Goal: Find specific page/section: Find specific page/section

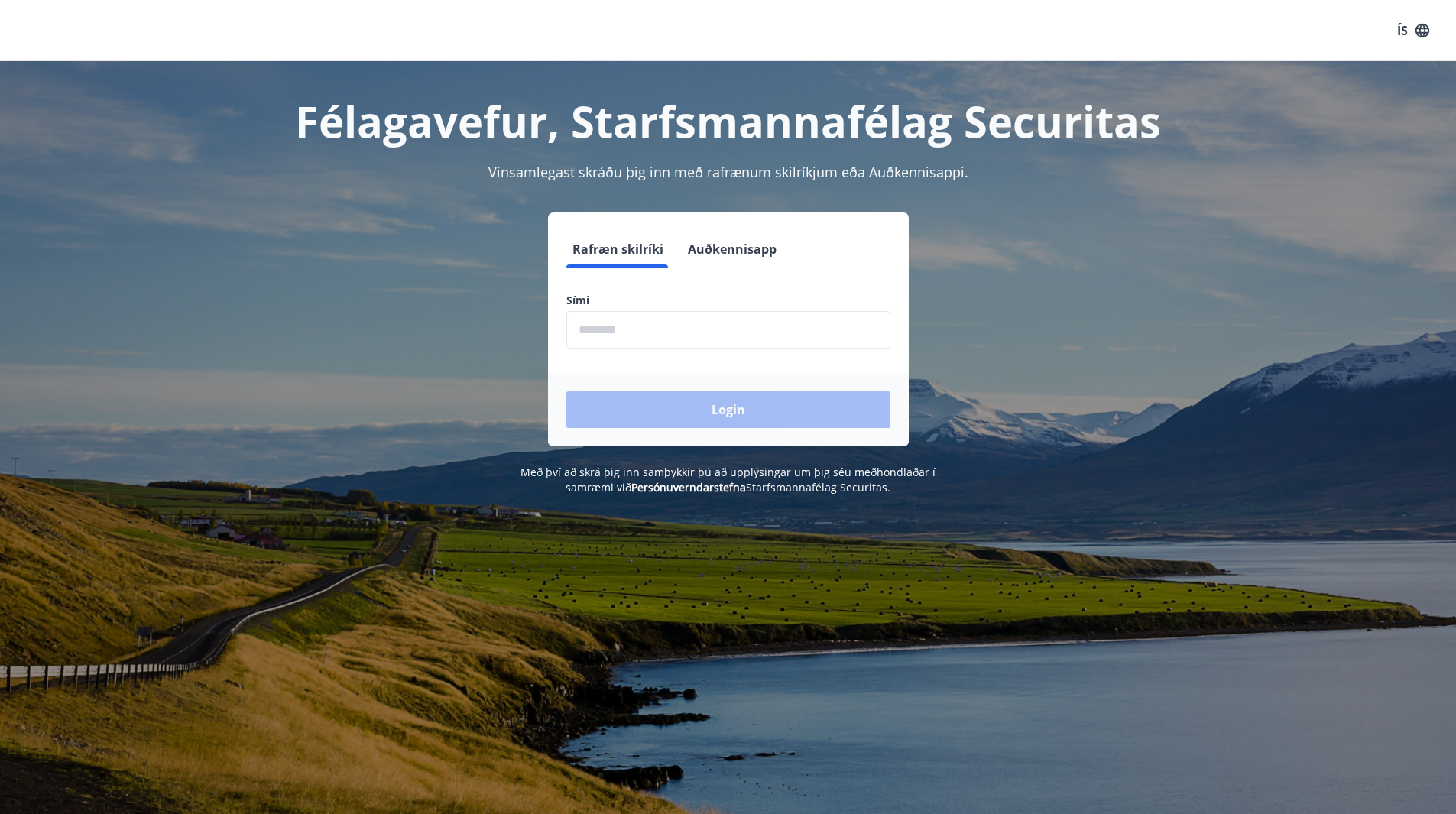
click at [664, 308] on label "Sími" at bounding box center [728, 300] width 324 height 16
click at [671, 321] on input "phone" at bounding box center [728, 330] width 324 height 38
type input "********"
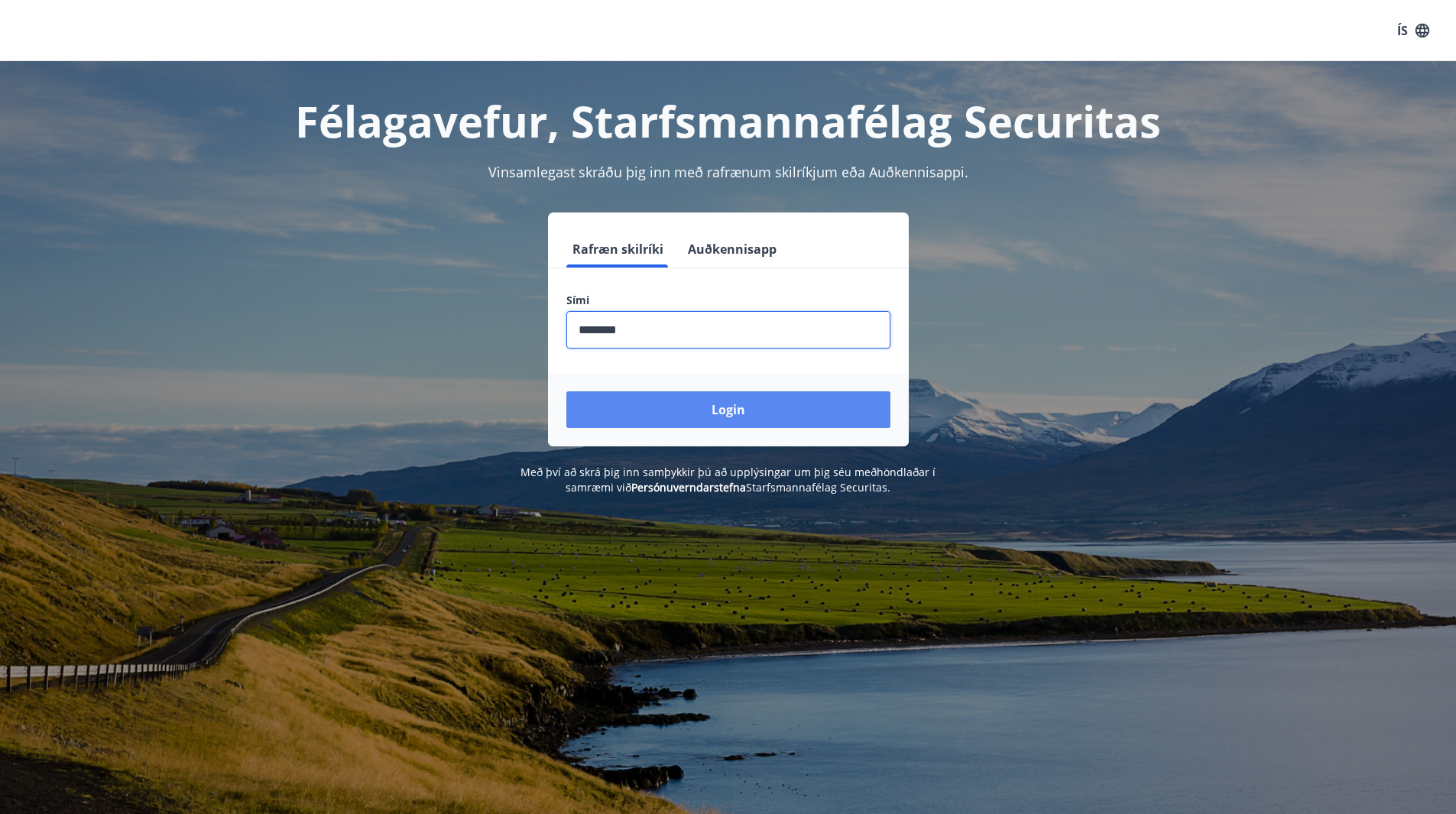
click at [683, 400] on button "Login" at bounding box center [728, 410] width 324 height 37
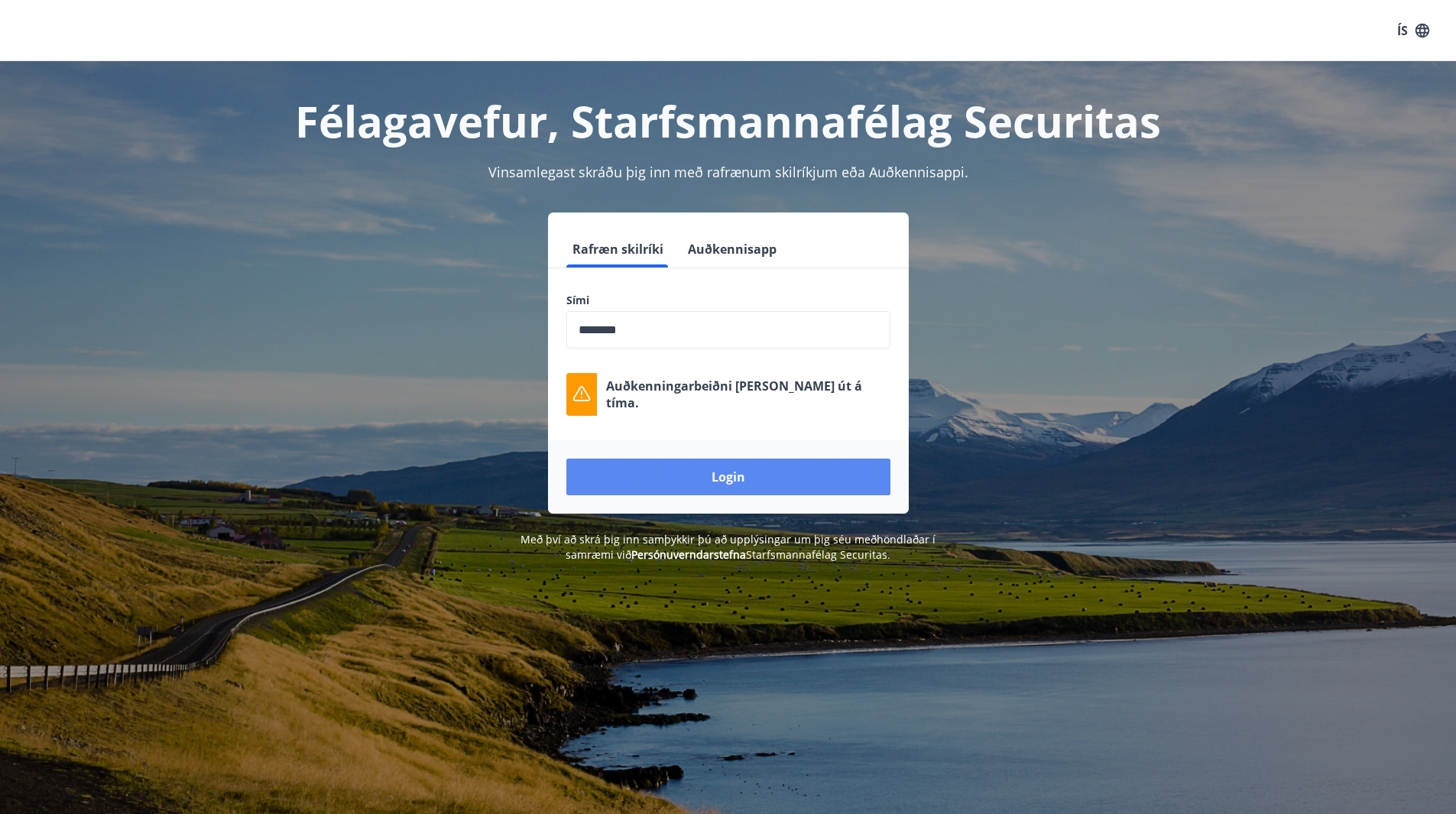
click at [717, 475] on button "Login" at bounding box center [728, 477] width 324 height 37
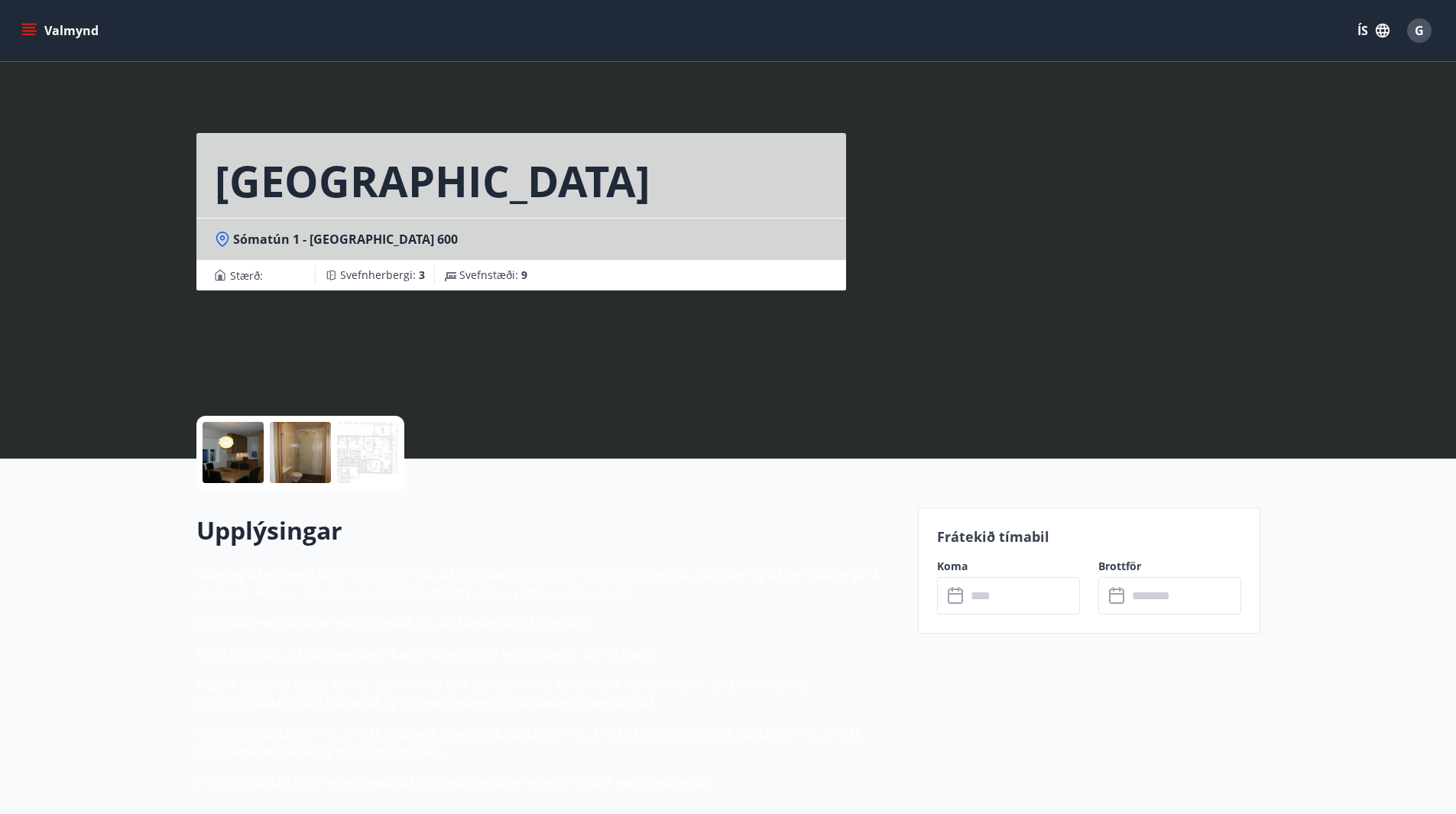
click at [232, 464] on div at bounding box center [233, 452] width 61 height 61
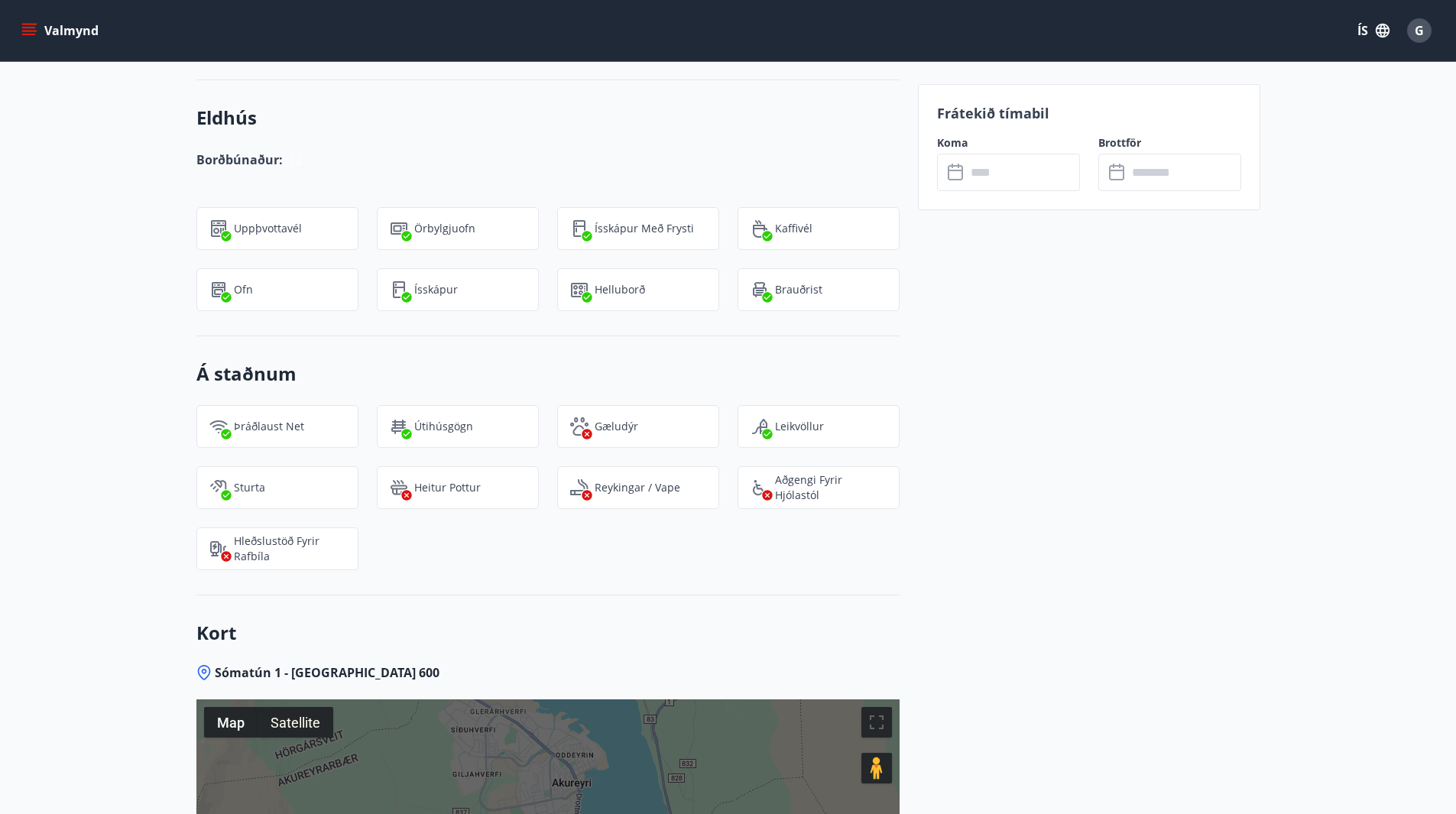
scroll to position [1909, 0]
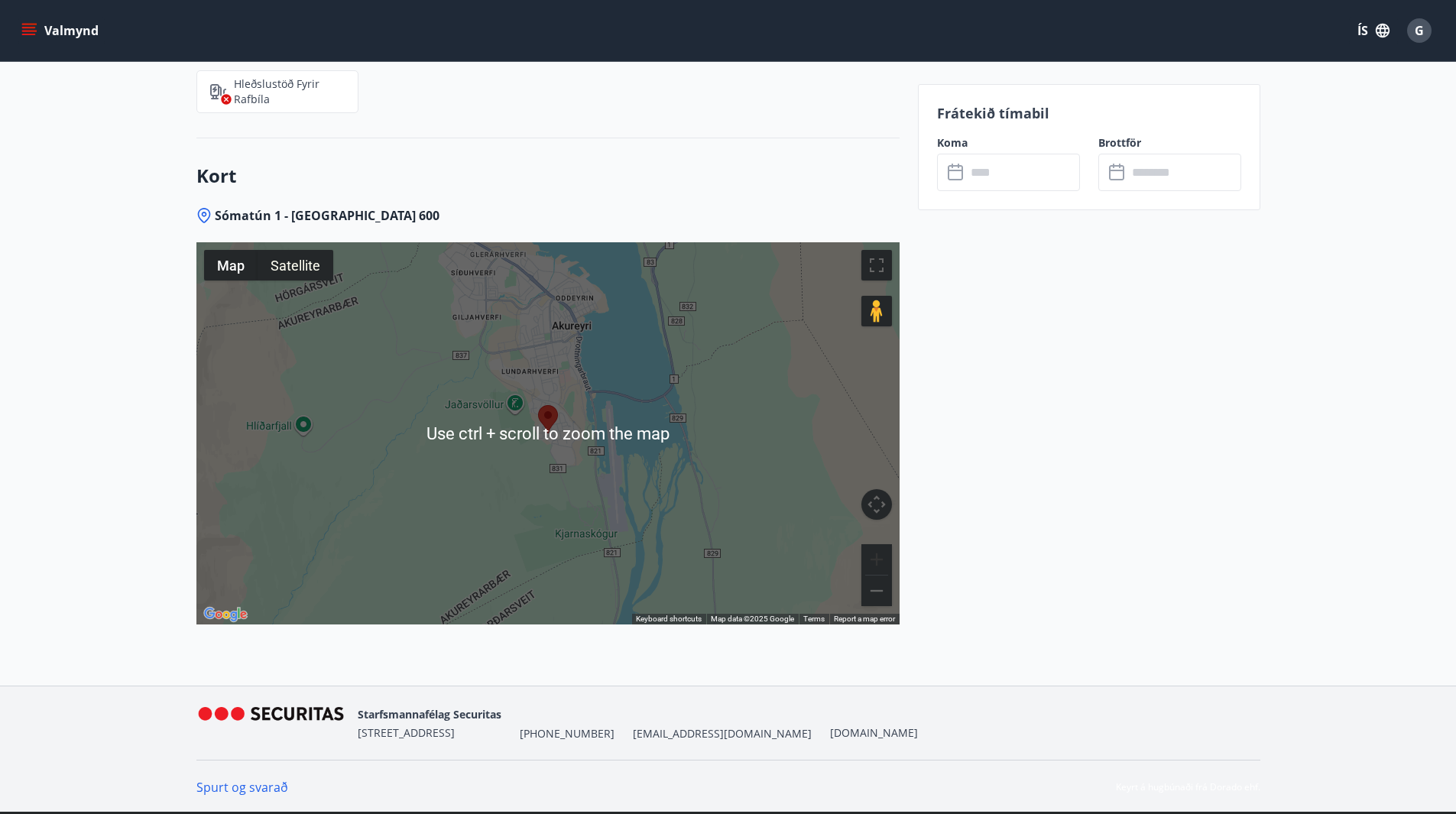
click at [879, 556] on button "Zoom in" at bounding box center [876, 559] width 30 height 30
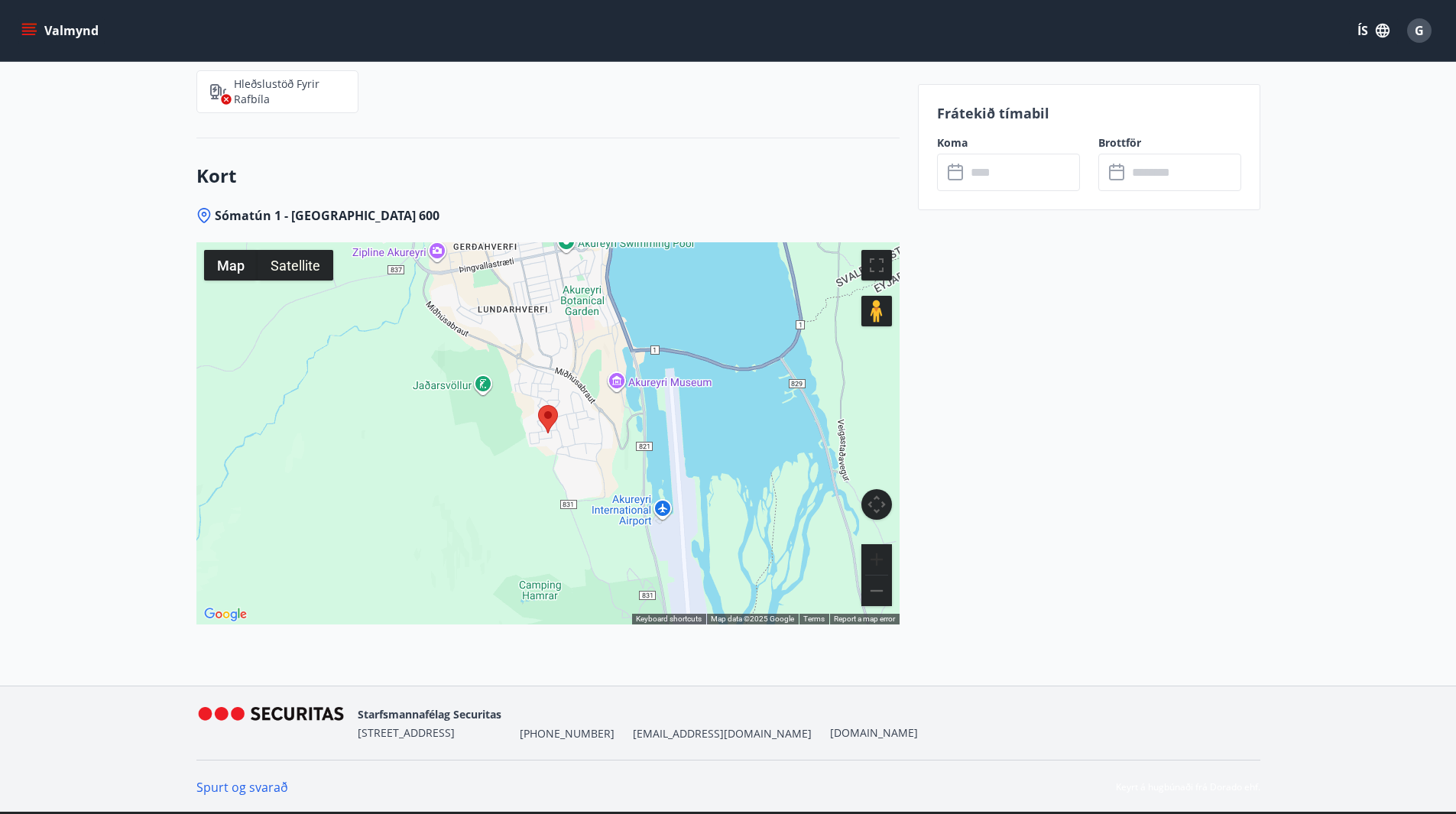
click at [879, 556] on button "Zoom in" at bounding box center [876, 559] width 30 height 30
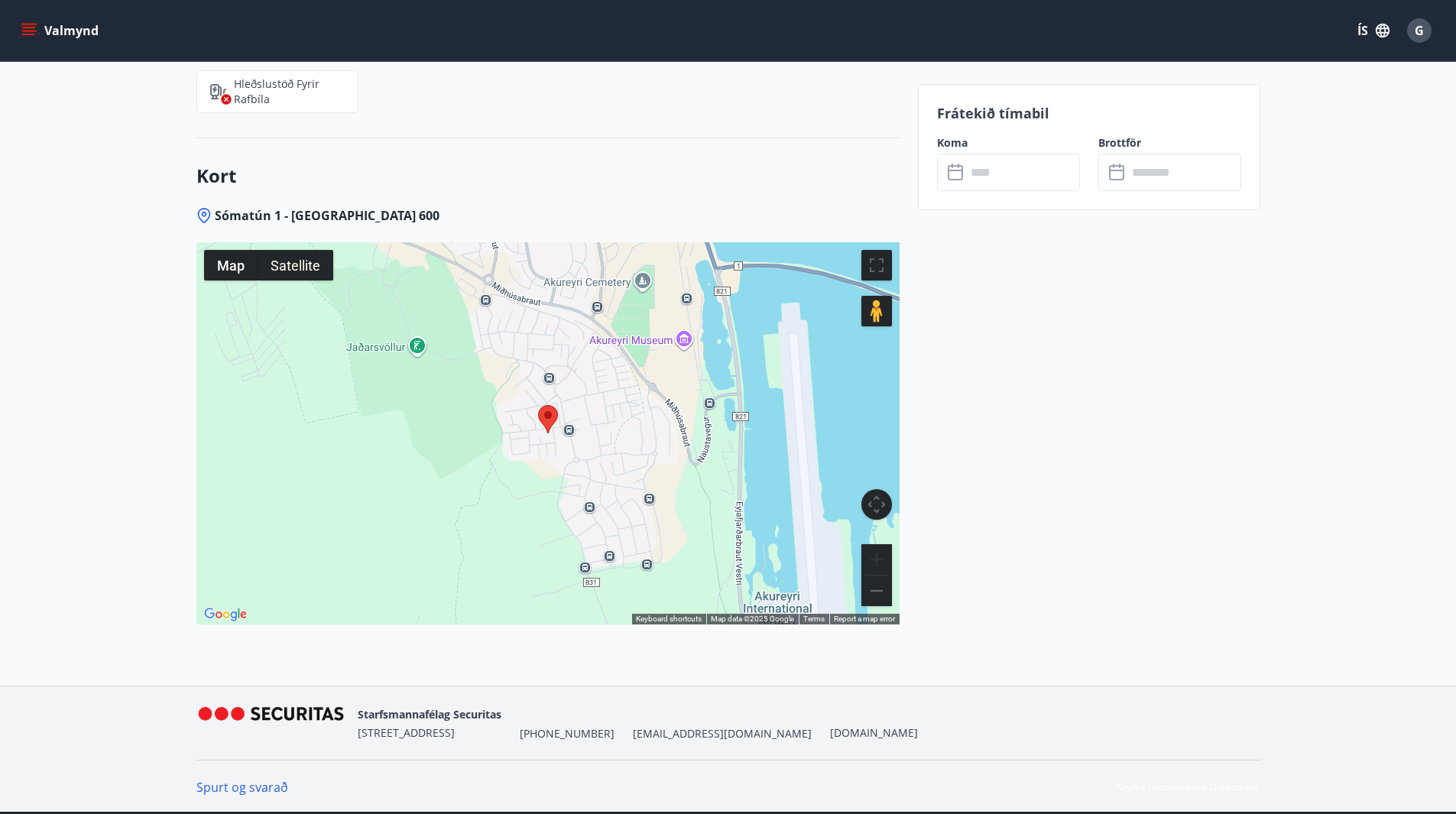
click at [879, 556] on button "Zoom in" at bounding box center [876, 559] width 30 height 30
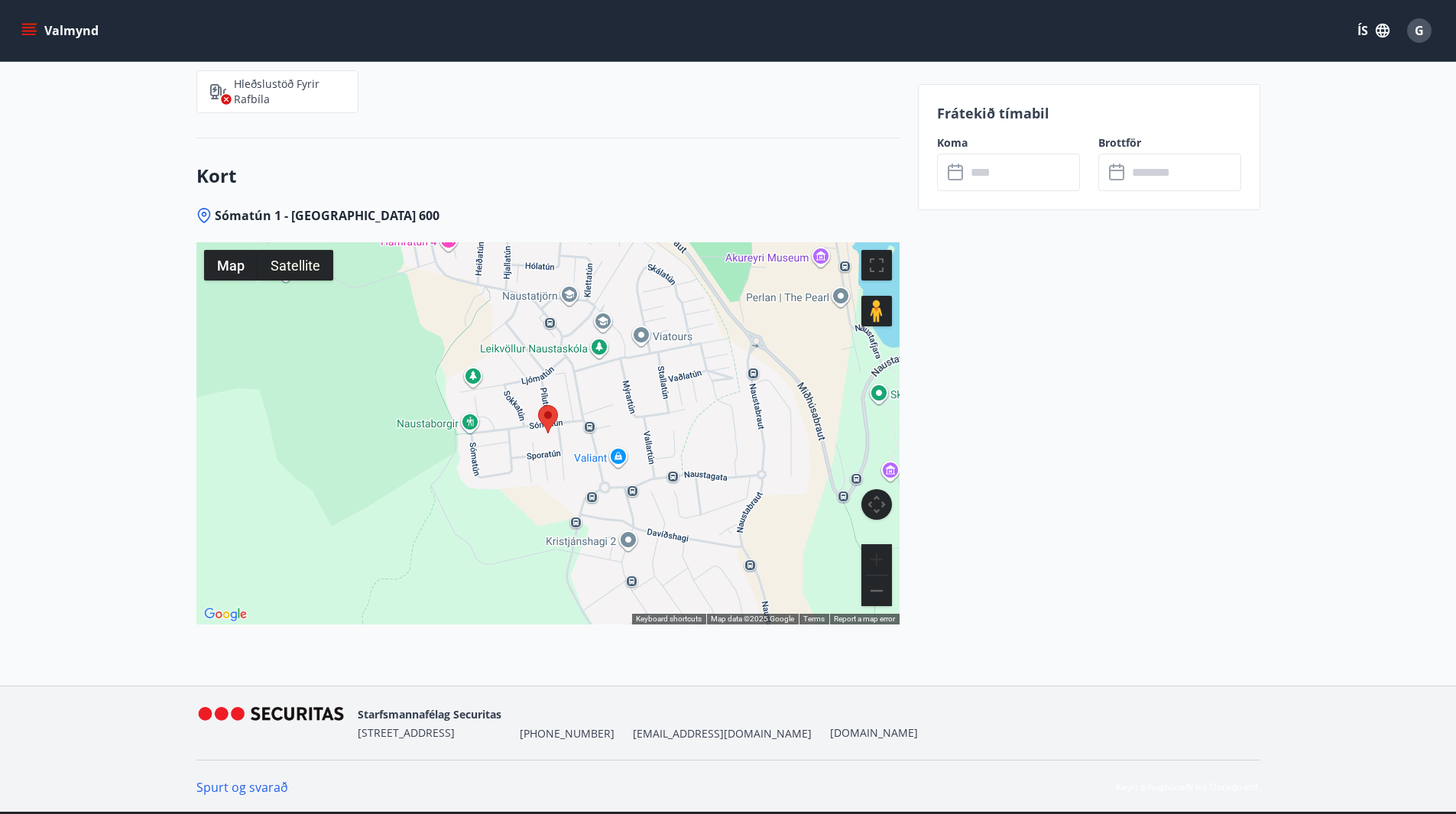
click at [879, 556] on button "Zoom in" at bounding box center [876, 559] width 30 height 30
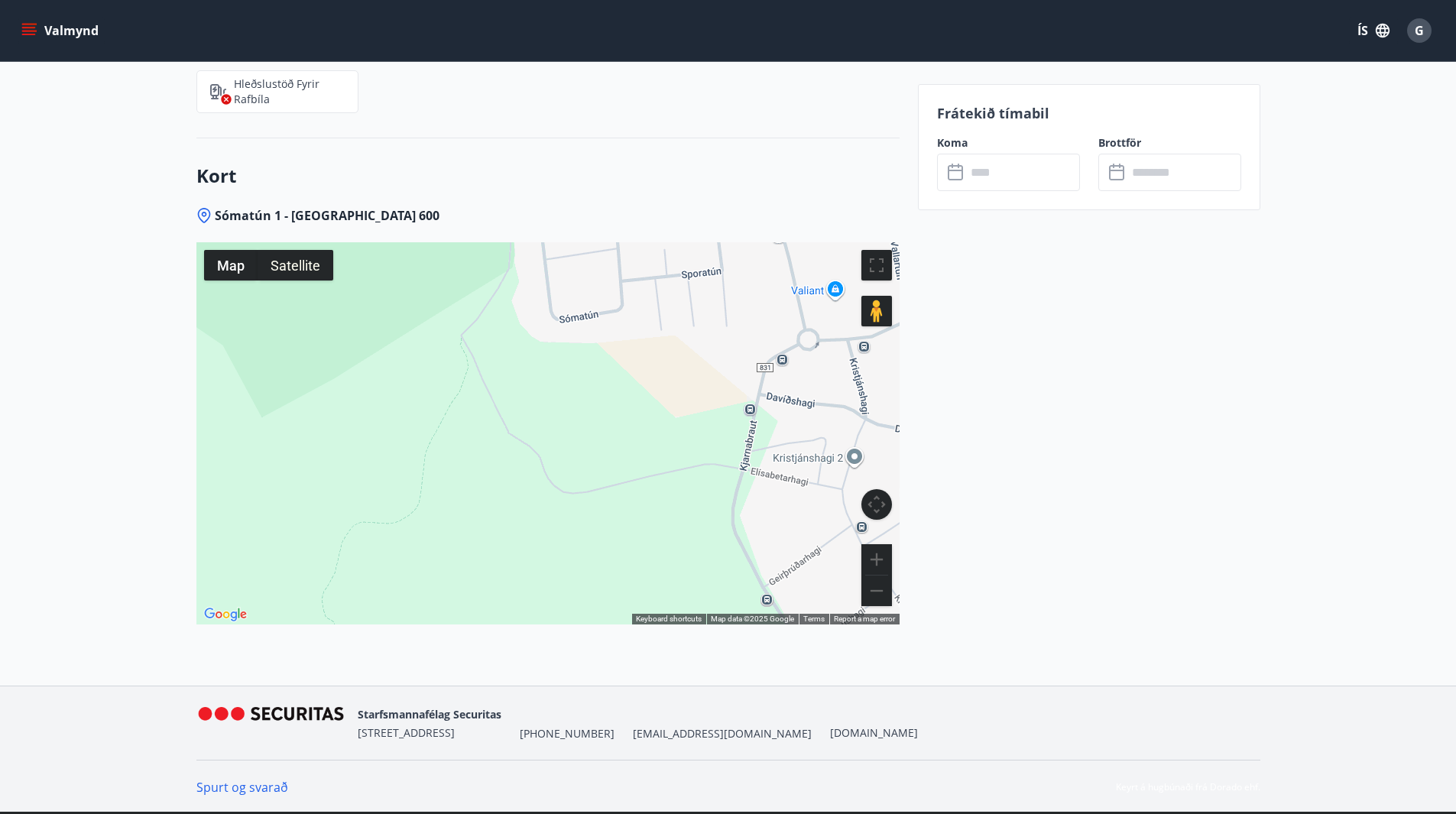
drag, startPoint x: 347, startPoint y: 488, endPoint x: 482, endPoint y: 276, distance: 251.3
click at [482, 276] on div at bounding box center [547, 433] width 703 height 382
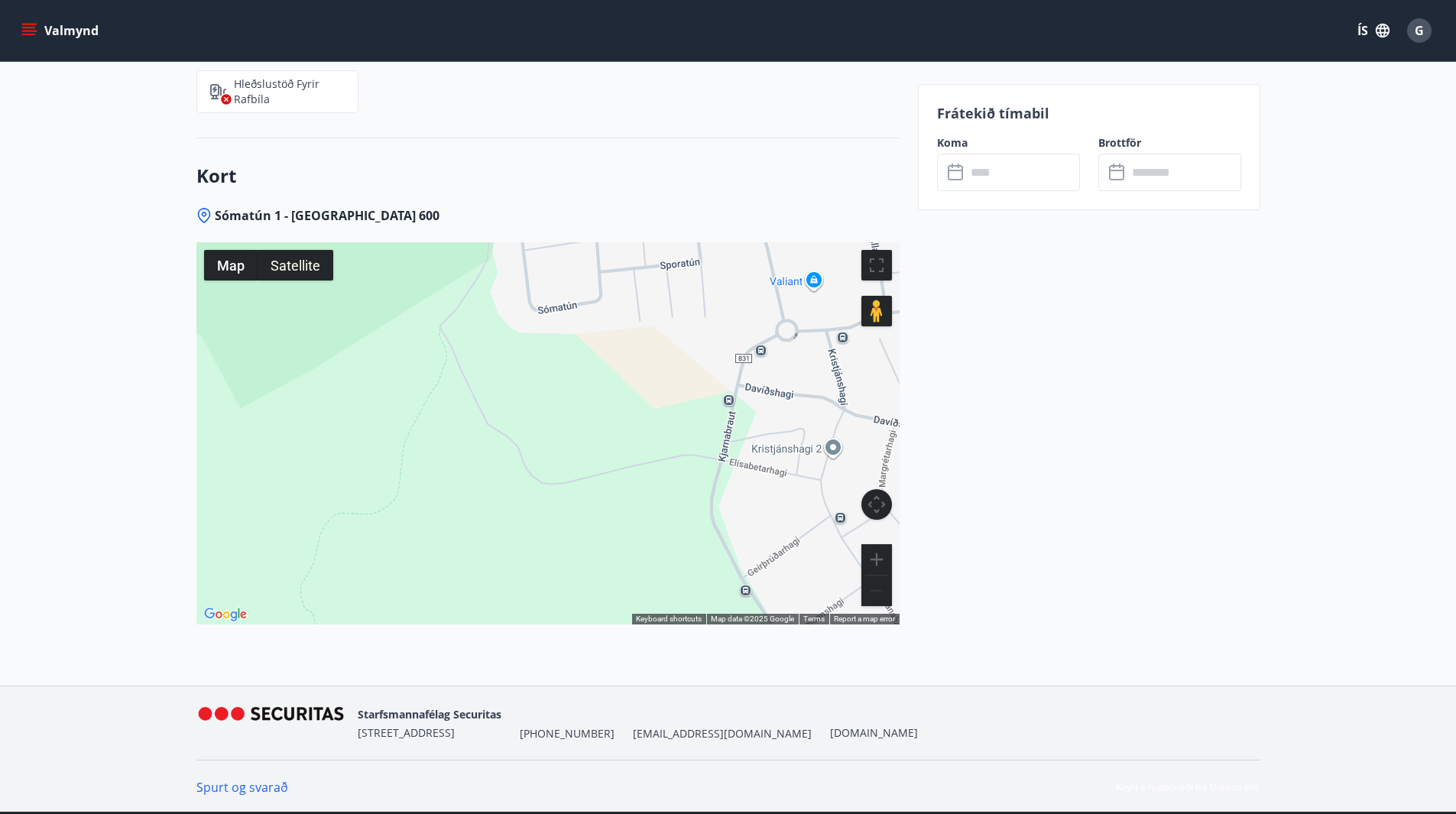
click at [879, 594] on button "Zoom out" at bounding box center [876, 590] width 30 height 30
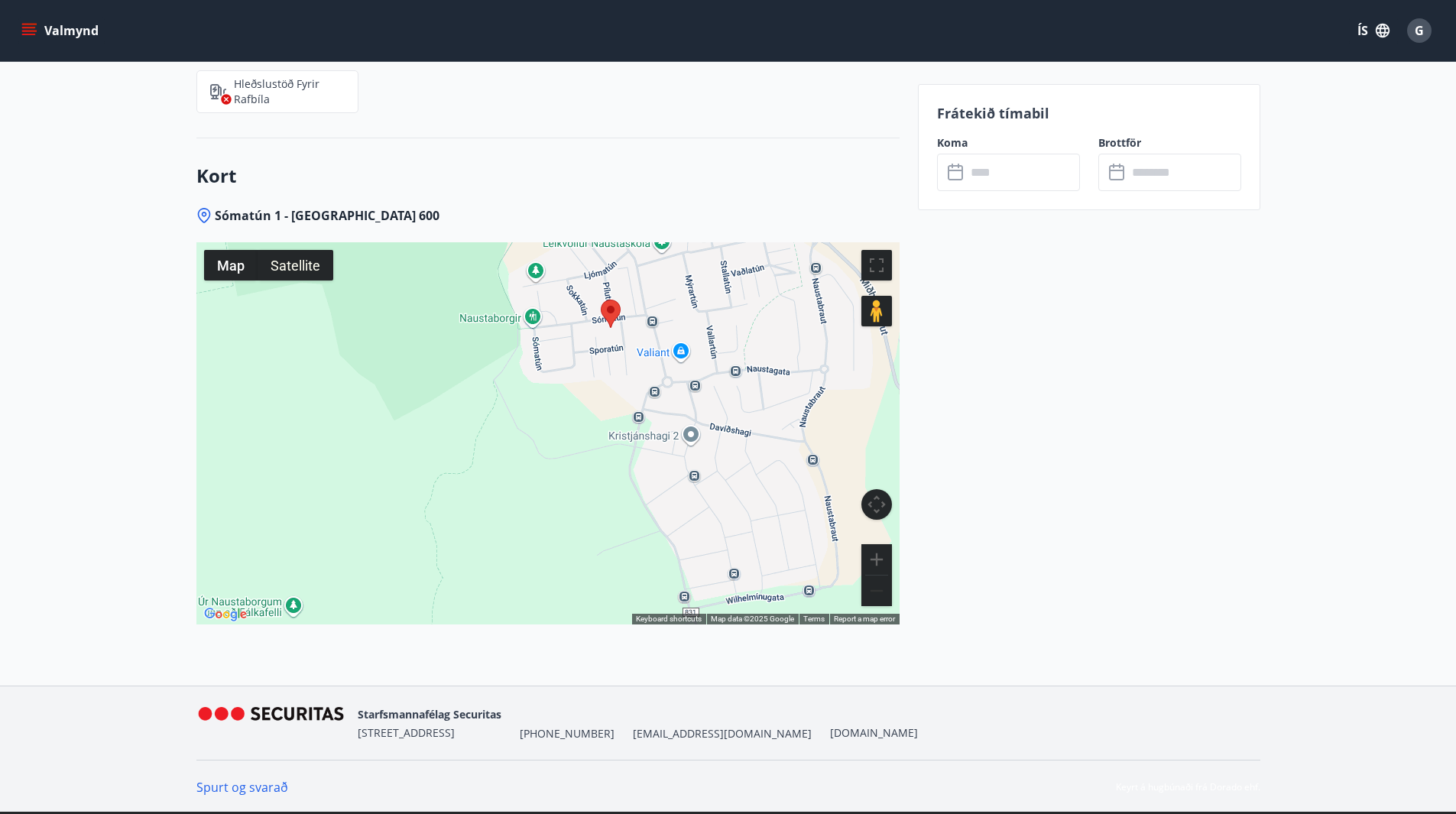
click at [878, 594] on button "Zoom out" at bounding box center [876, 590] width 30 height 30
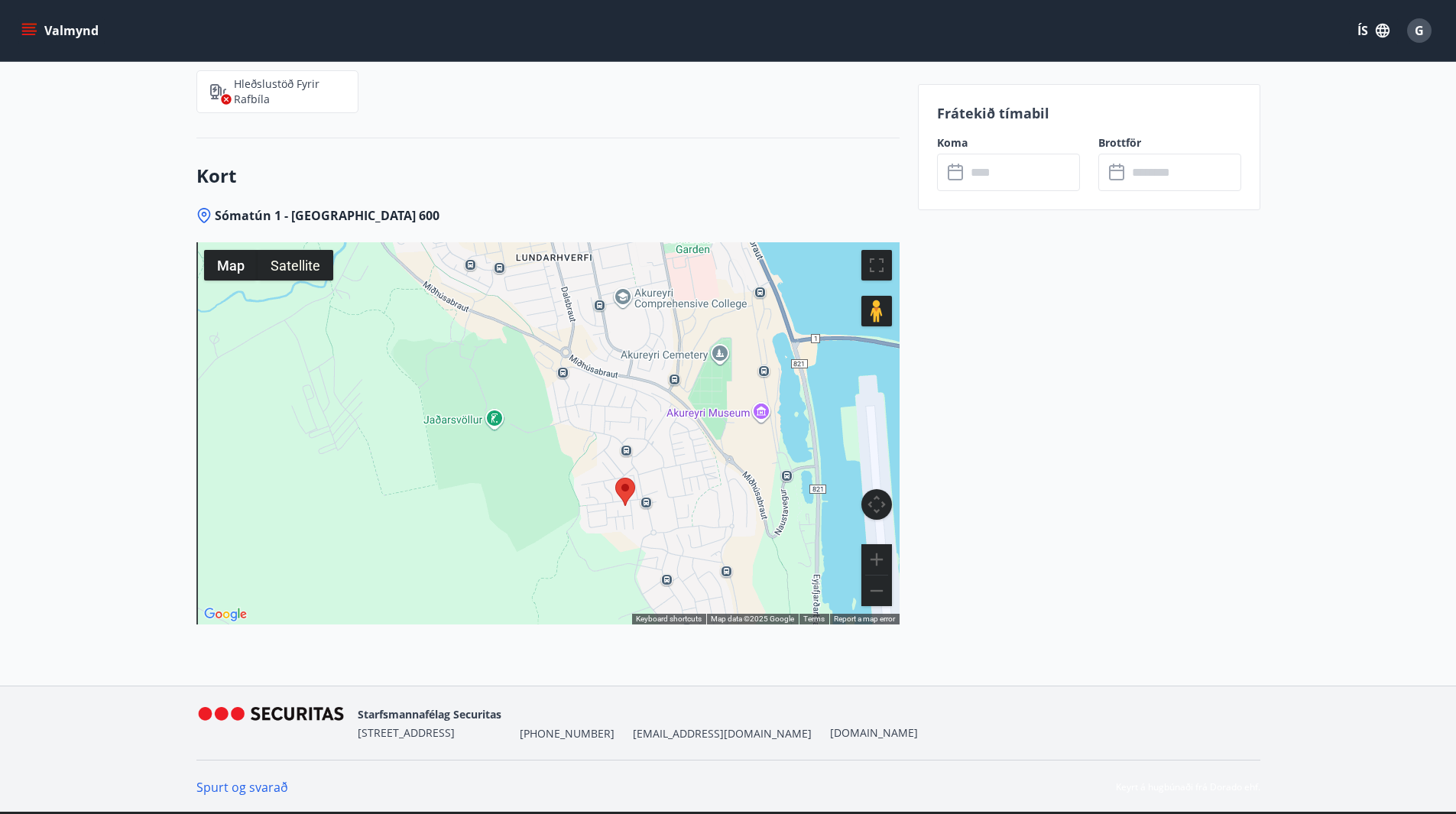
drag, startPoint x: 538, startPoint y: 400, endPoint x: 588, endPoint y: 539, distance: 147.7
click at [588, 539] on div at bounding box center [547, 433] width 703 height 382
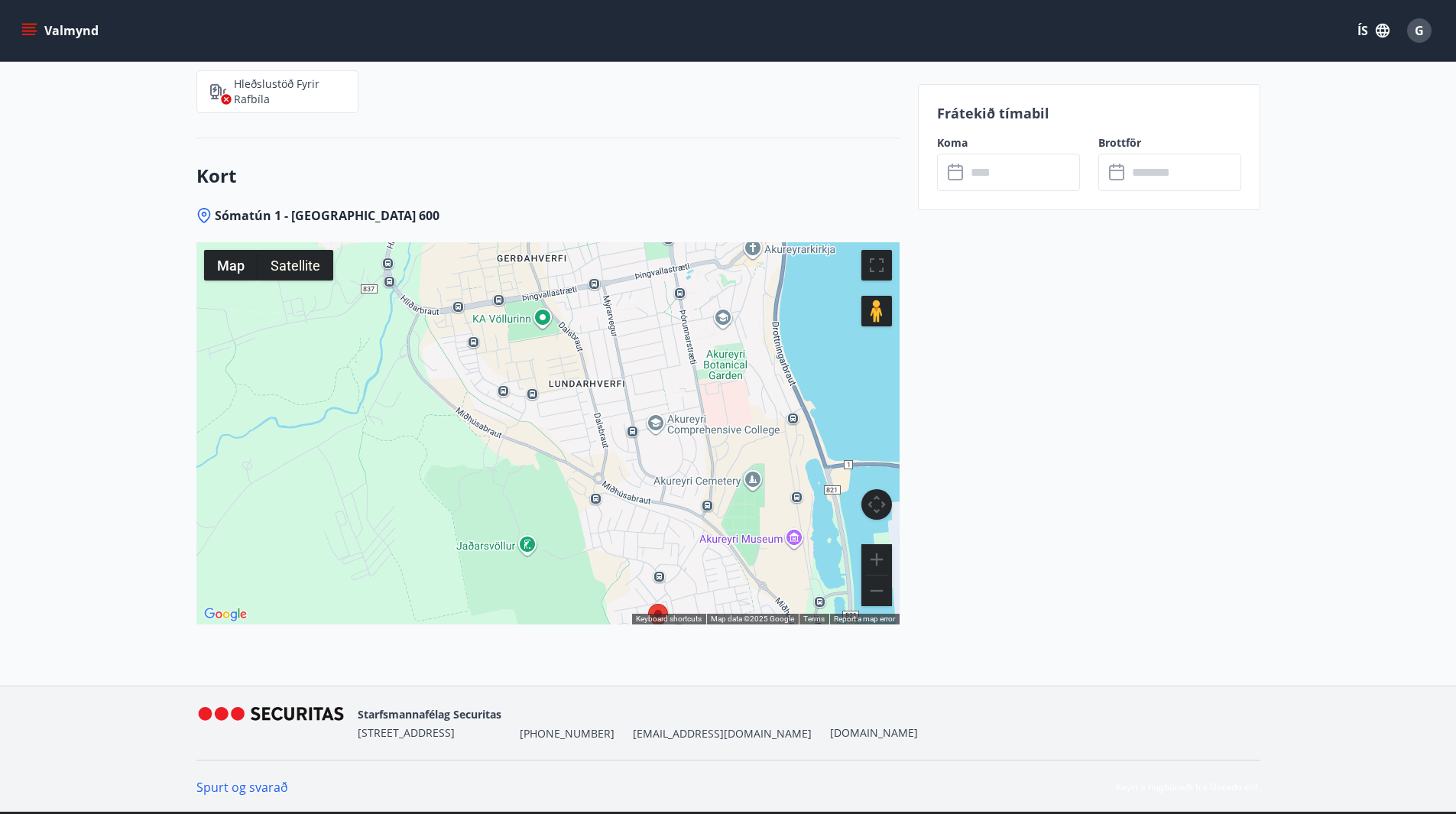
drag, startPoint x: 515, startPoint y: 391, endPoint x: 541, endPoint y: 503, distance: 115.0
click at [541, 503] on div at bounding box center [547, 433] width 703 height 382
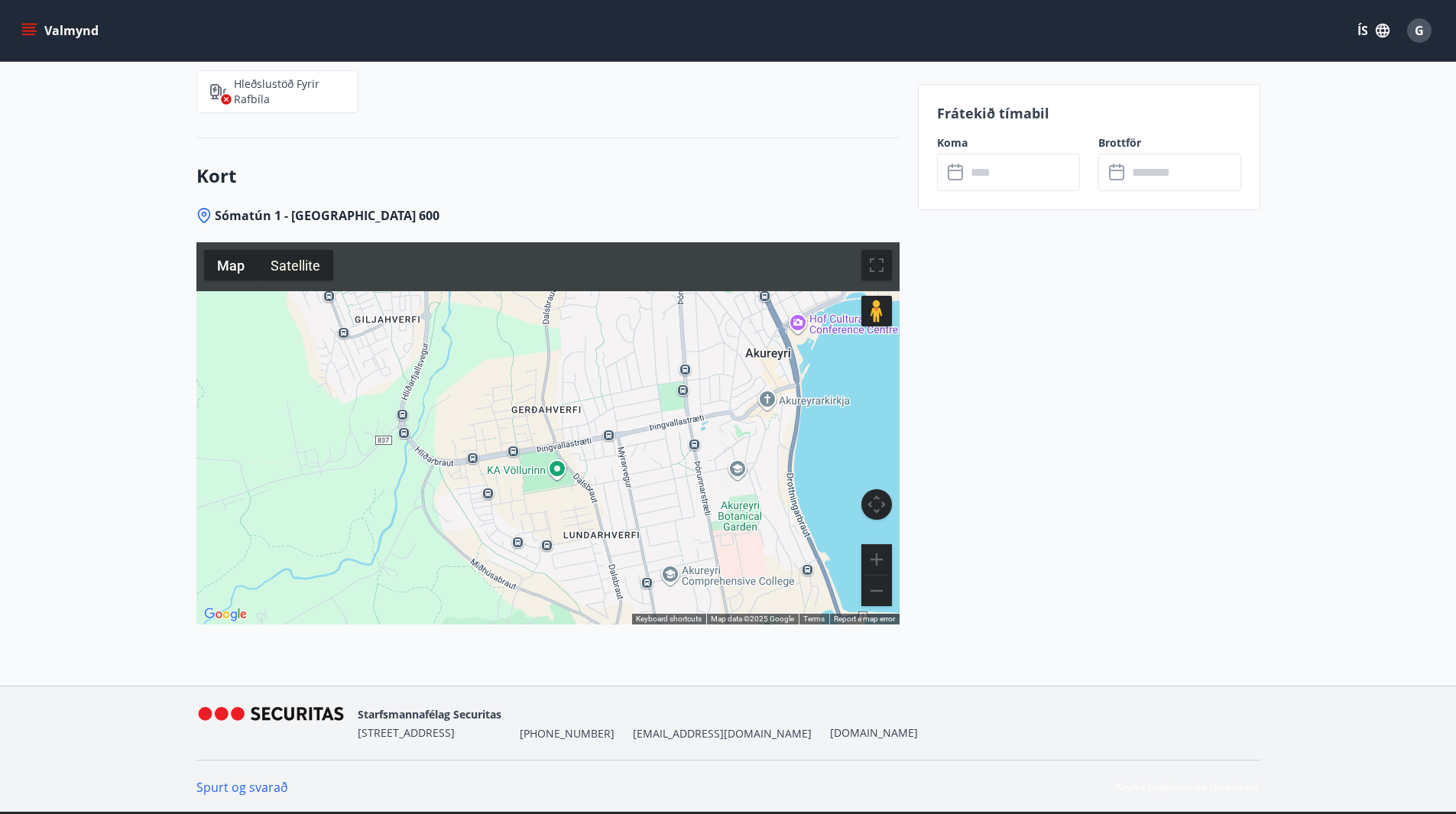
drag, startPoint x: 526, startPoint y: 424, endPoint x: 554, endPoint y: 574, distance: 152.6
click at [554, 577] on div at bounding box center [547, 433] width 703 height 382
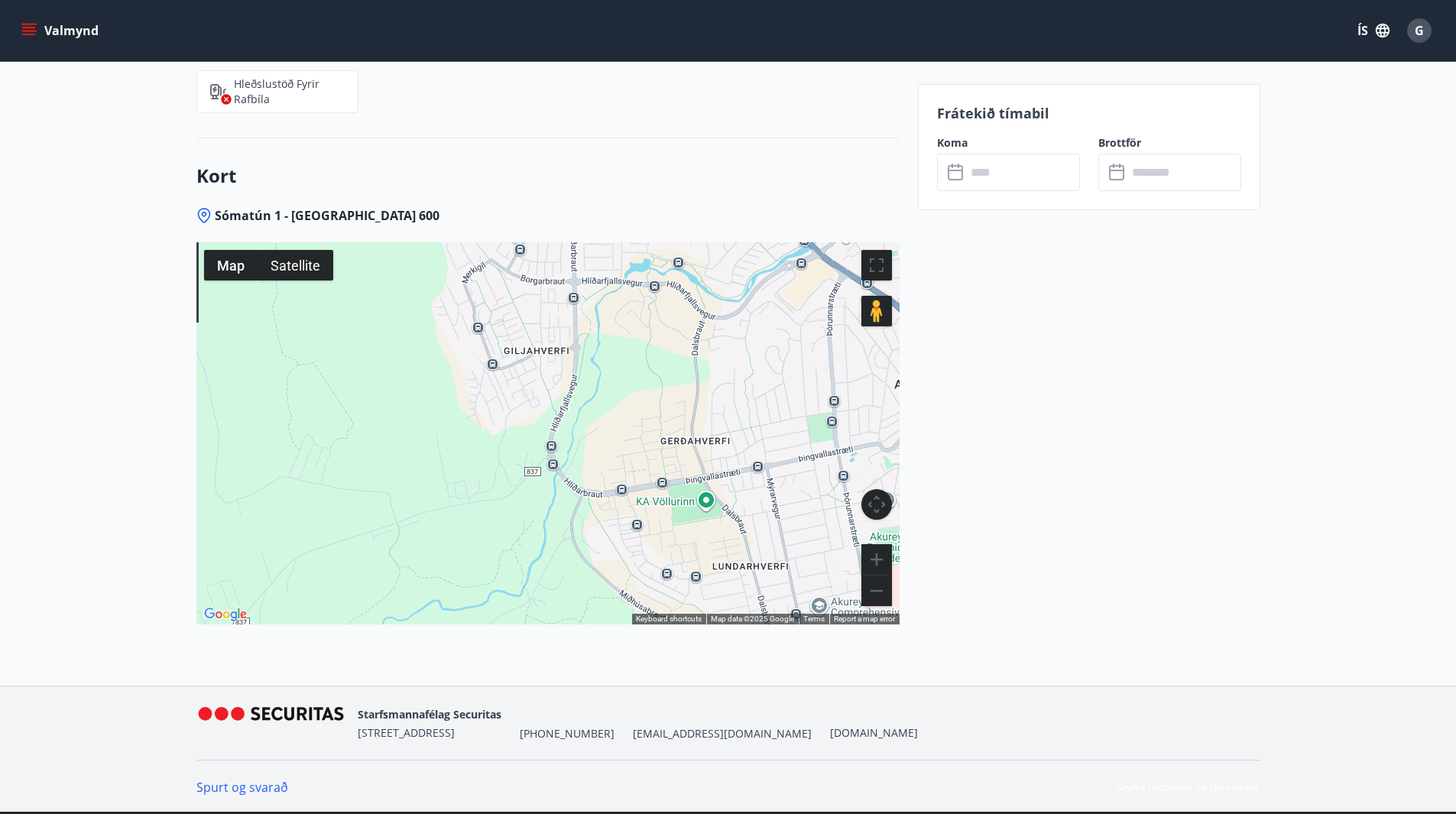
drag, startPoint x: 469, startPoint y: 462, endPoint x: 598, endPoint y: 469, distance: 129.2
click at [598, 469] on div at bounding box center [547, 433] width 703 height 382
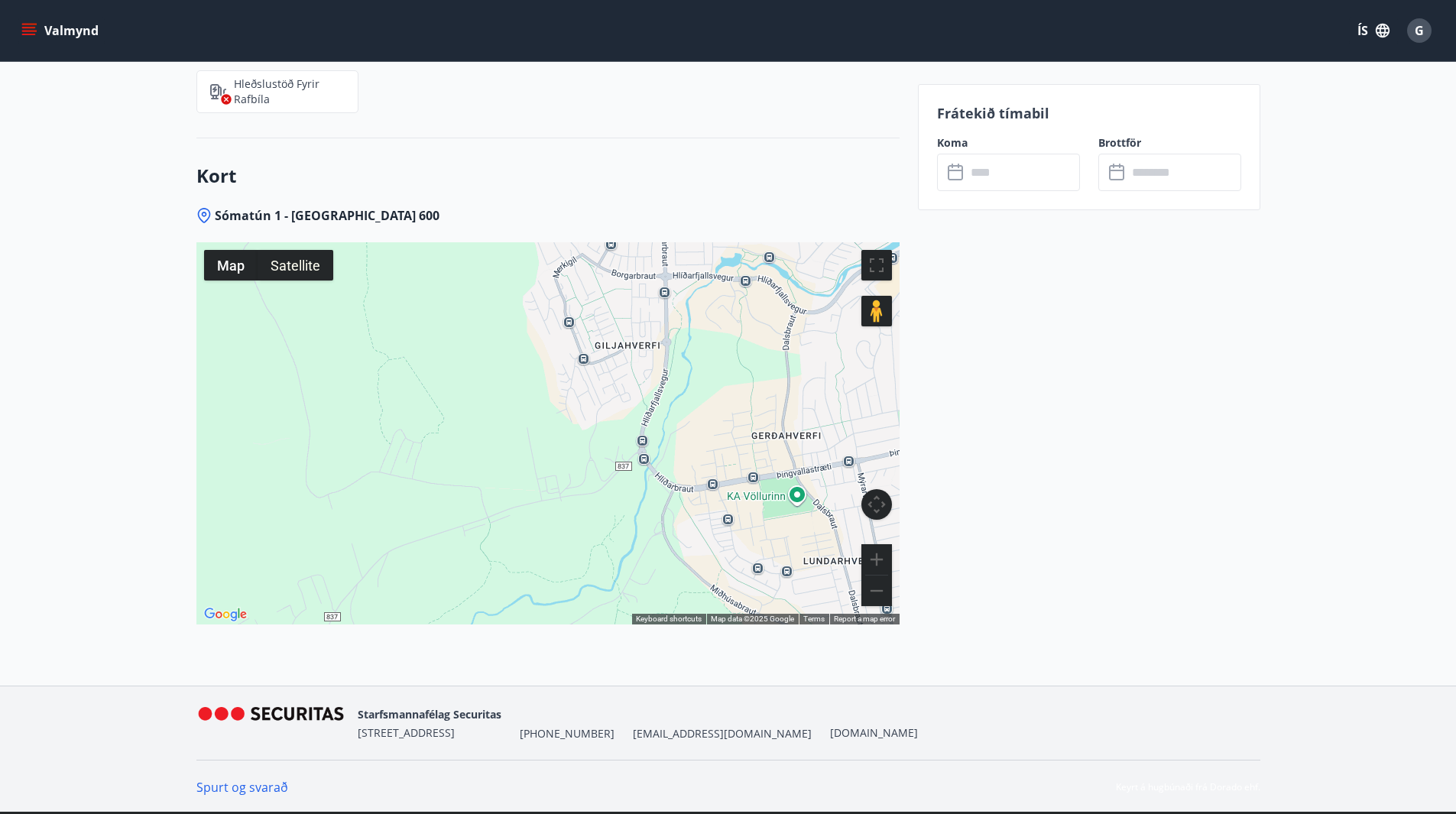
drag, startPoint x: 610, startPoint y: 469, endPoint x: 709, endPoint y: 473, distance: 99.1
click at [709, 473] on div at bounding box center [547, 433] width 703 height 382
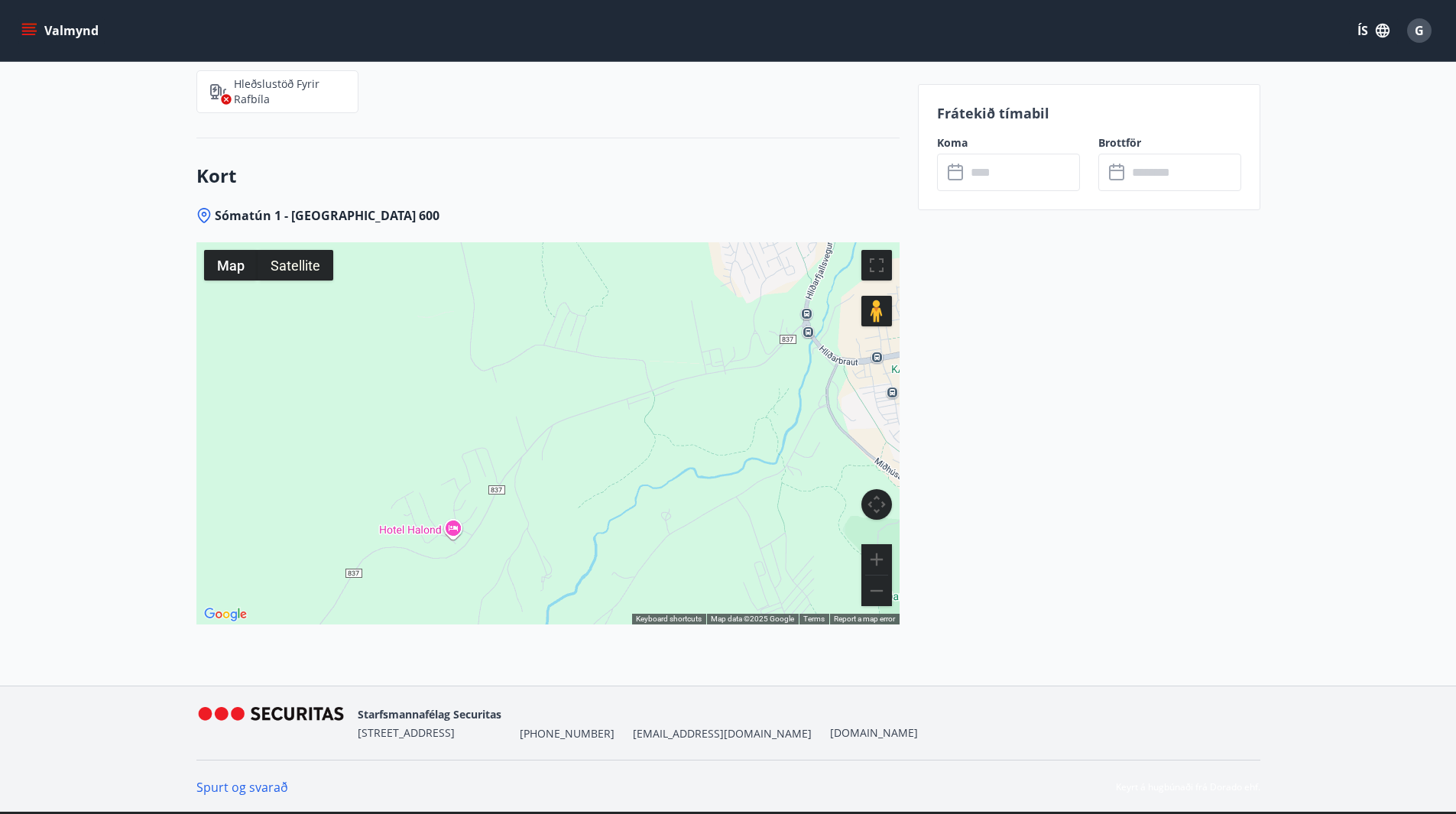
drag, startPoint x: 491, startPoint y: 552, endPoint x: 533, endPoint y: 409, distance: 149.0
click at [533, 409] on div at bounding box center [547, 433] width 703 height 382
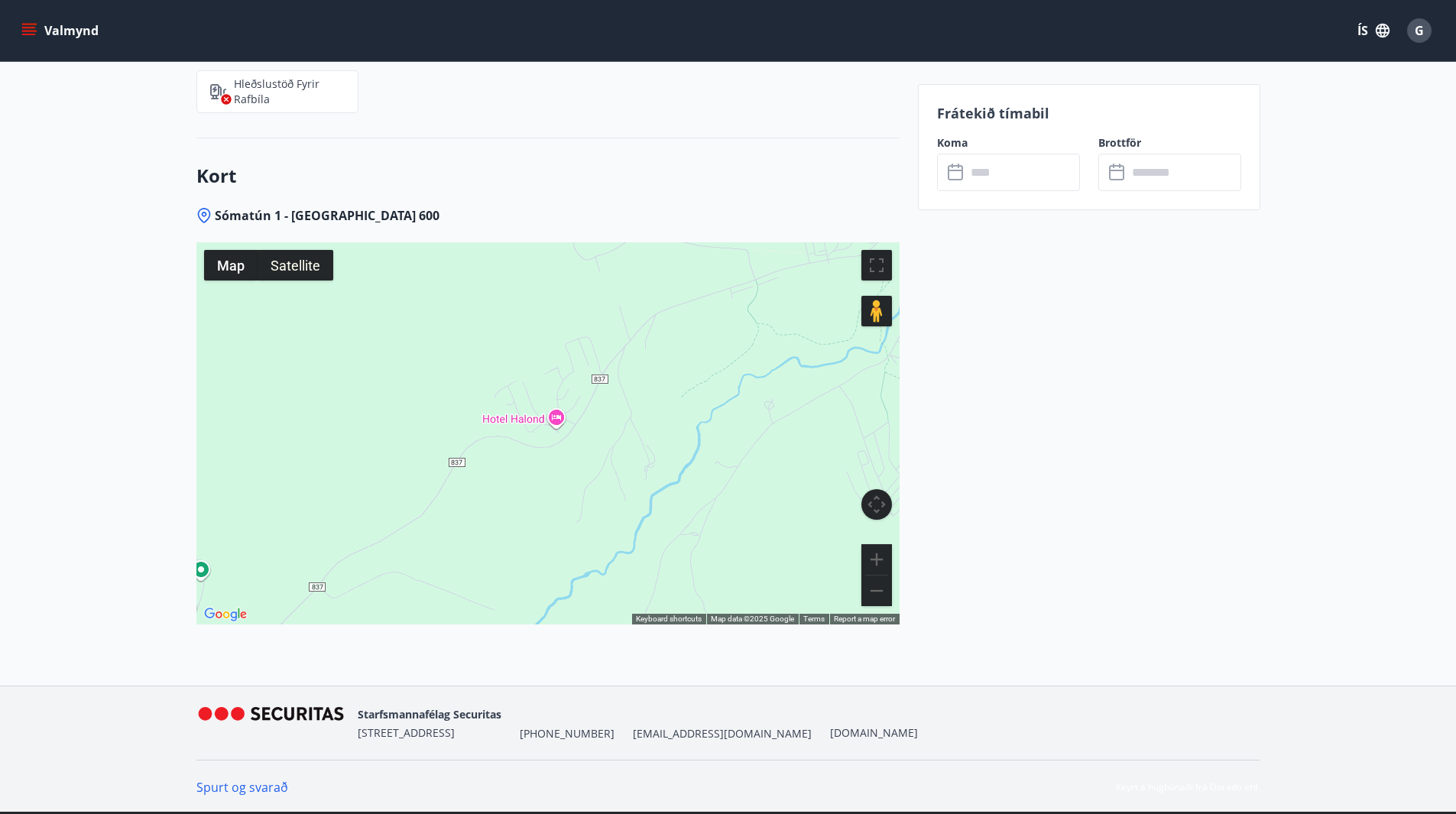
drag, startPoint x: 765, startPoint y: 355, endPoint x: 743, endPoint y: 271, distance: 86.8
click at [743, 271] on div at bounding box center [547, 433] width 703 height 382
click at [887, 557] on button "Zoom in" at bounding box center [876, 559] width 30 height 30
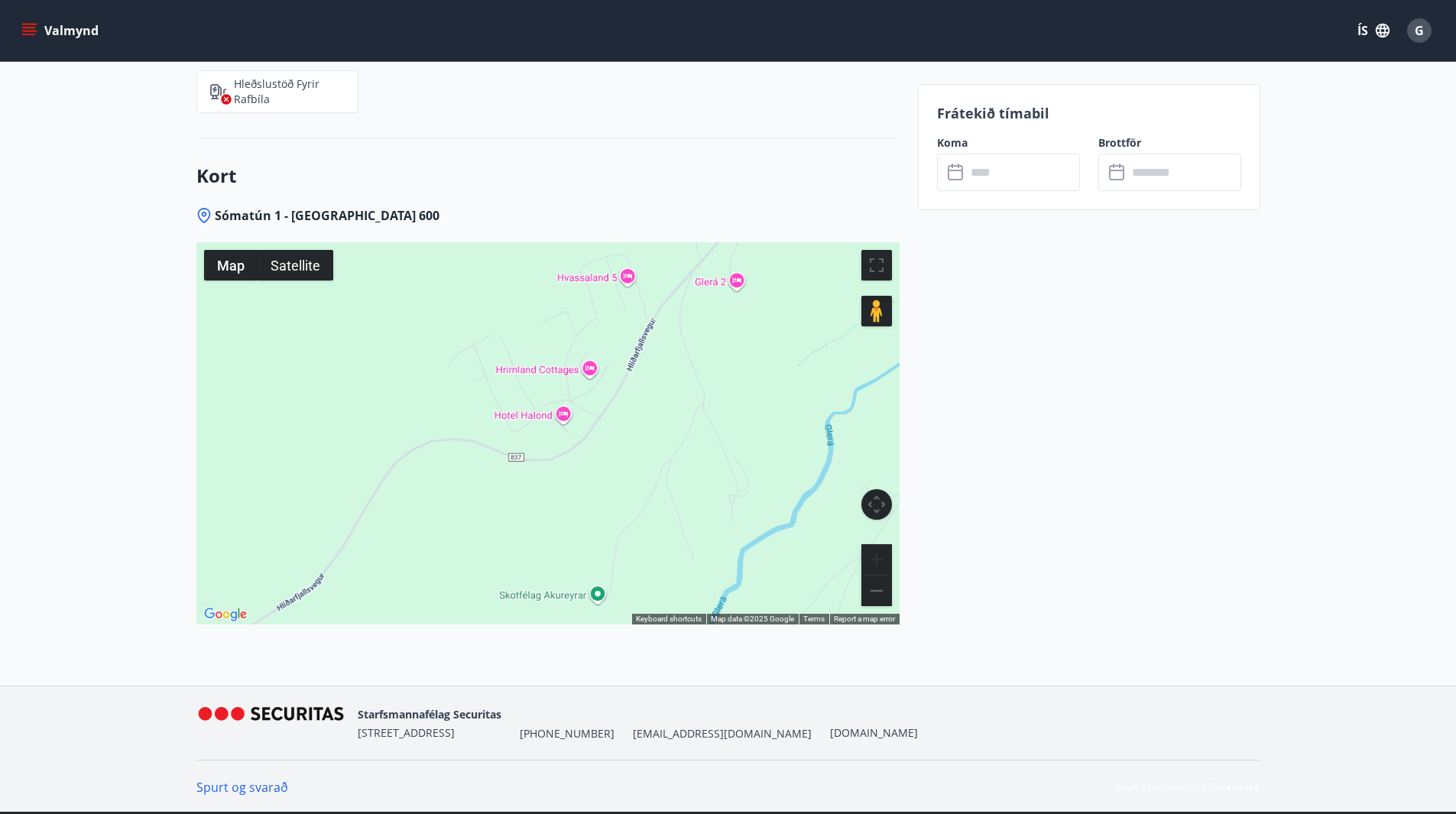
click at [887, 557] on button "Zoom in" at bounding box center [876, 559] width 30 height 30
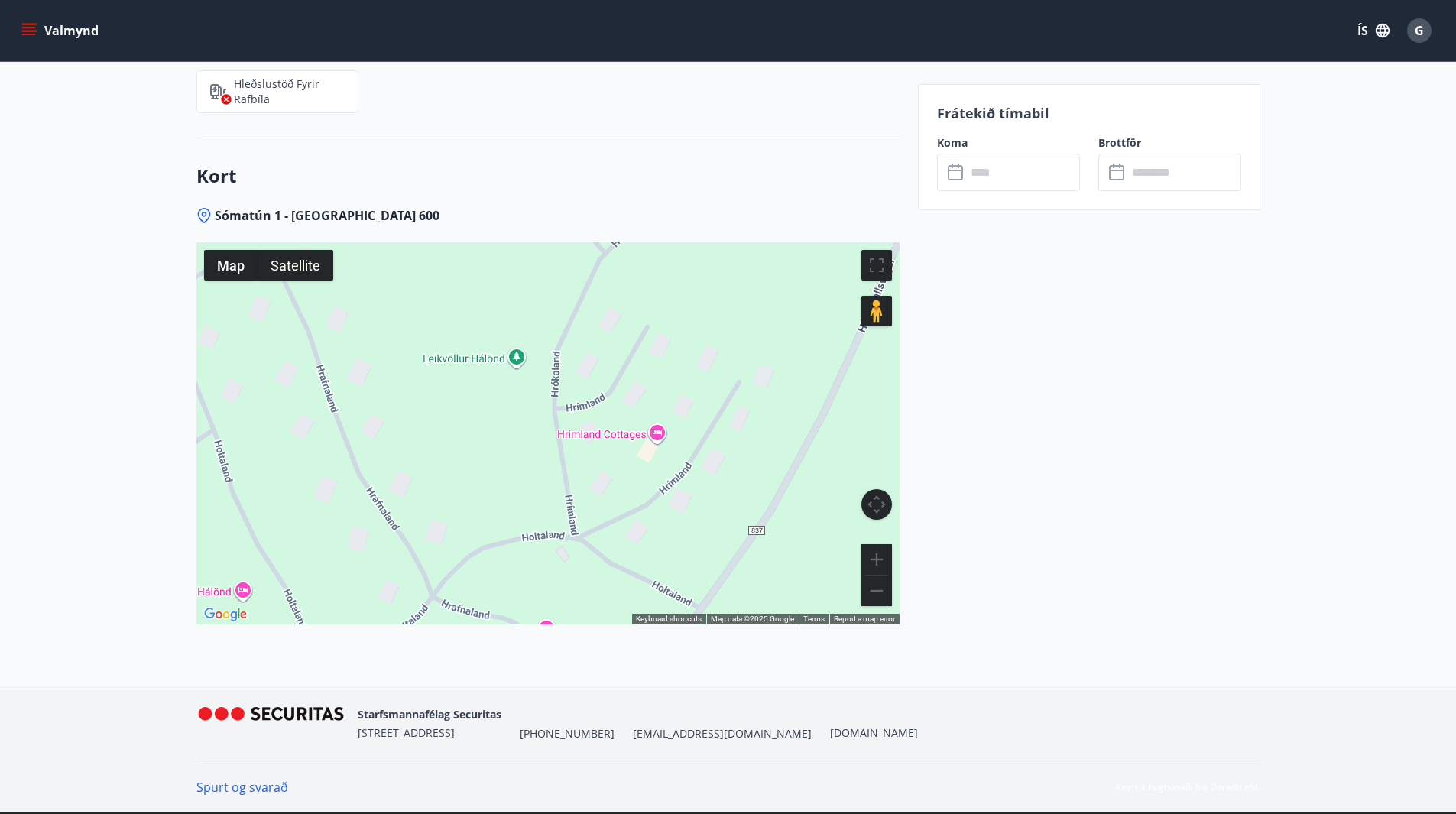
drag, startPoint x: 734, startPoint y: 316, endPoint x: 663, endPoint y: 562, distance: 256.0
click at [663, 562] on div at bounding box center [547, 433] width 703 height 382
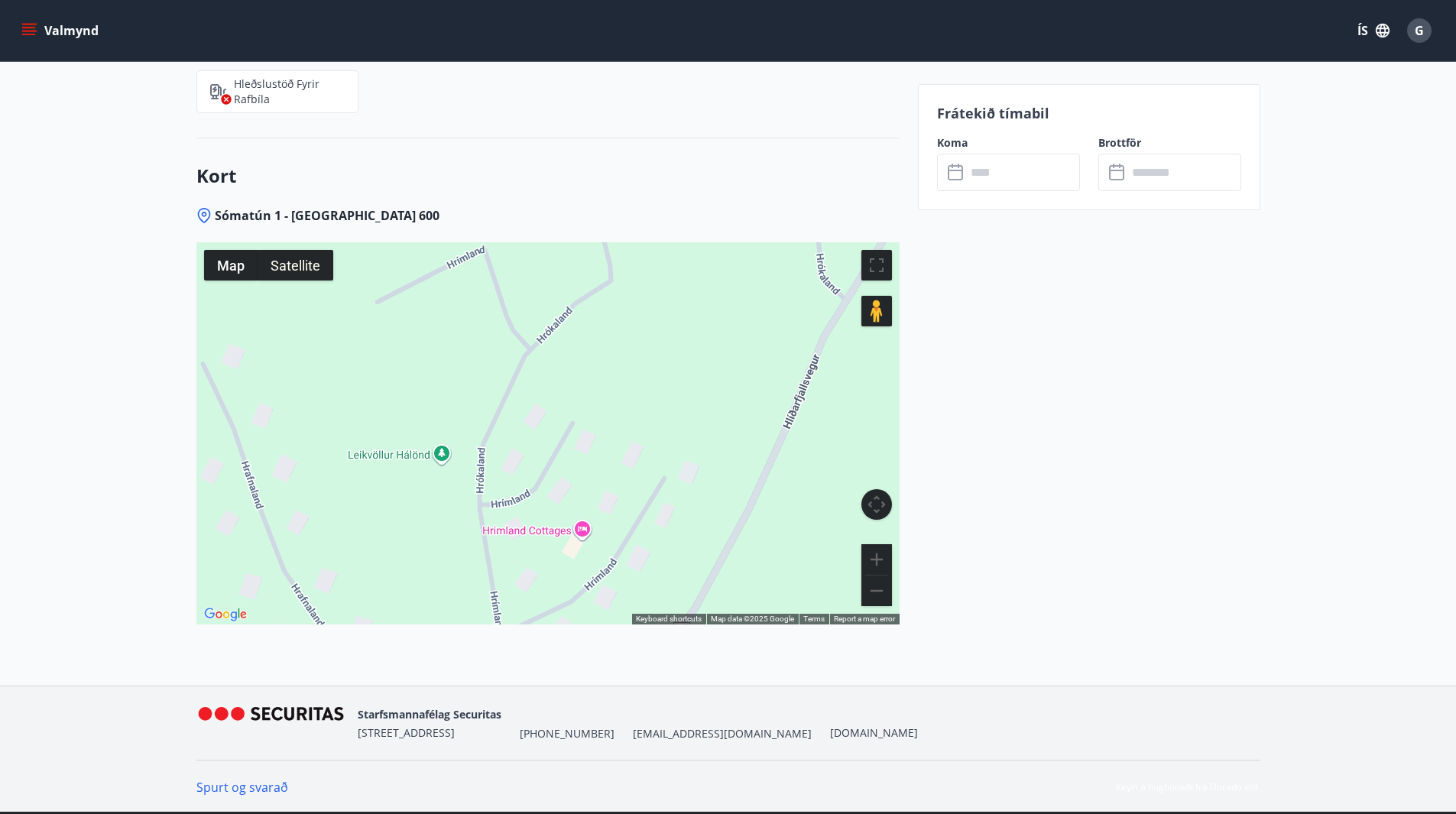
drag, startPoint x: 598, startPoint y: 390, endPoint x: 520, endPoint y: 487, distance: 124.5
click at [520, 487] on div at bounding box center [547, 433] width 703 height 382
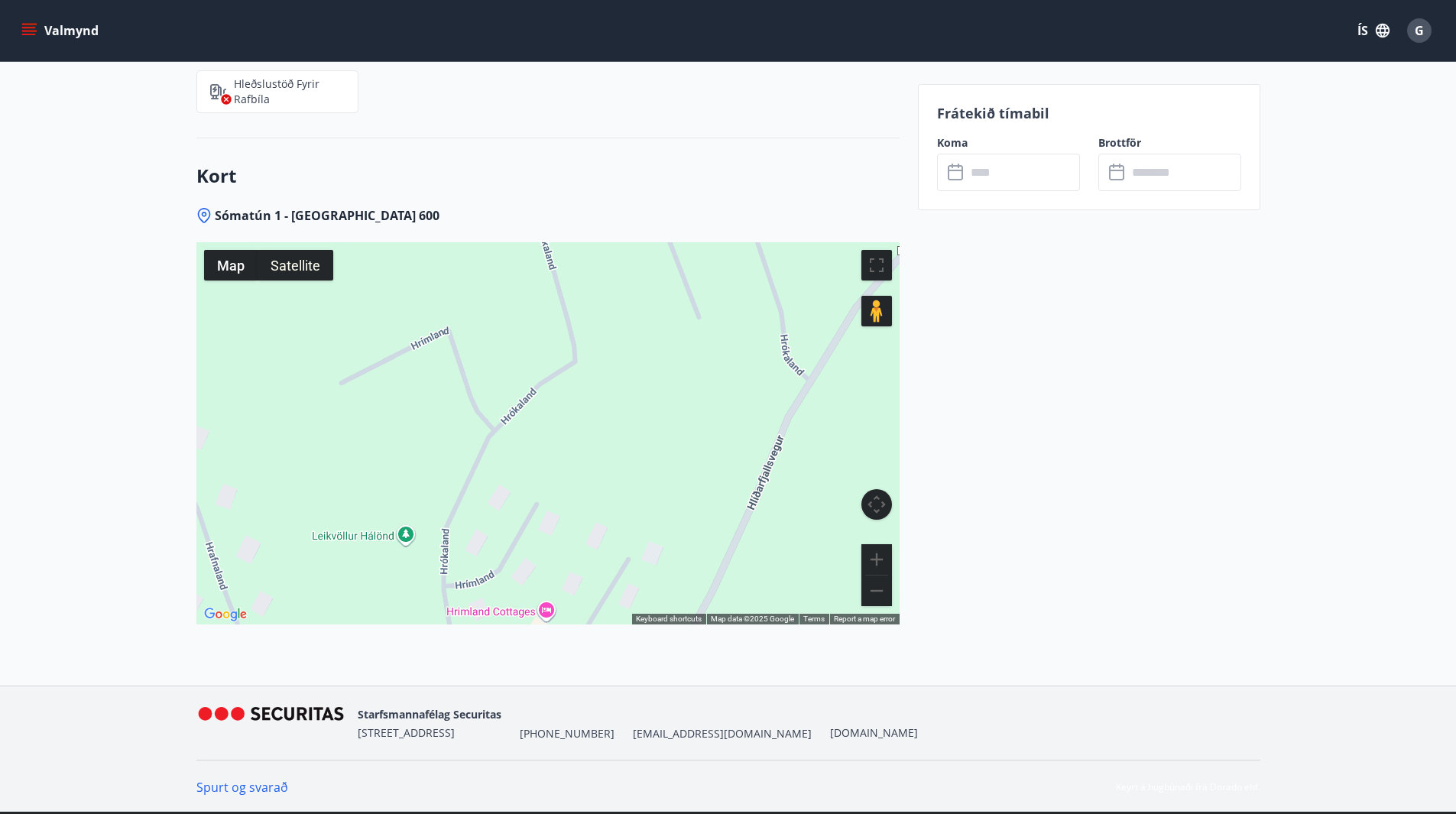
drag, startPoint x: 600, startPoint y: 482, endPoint x: 562, endPoint y: 561, distance: 87.7
click at [562, 561] on div at bounding box center [547, 433] width 703 height 382
click at [868, 557] on button "Zoom in" at bounding box center [876, 559] width 30 height 30
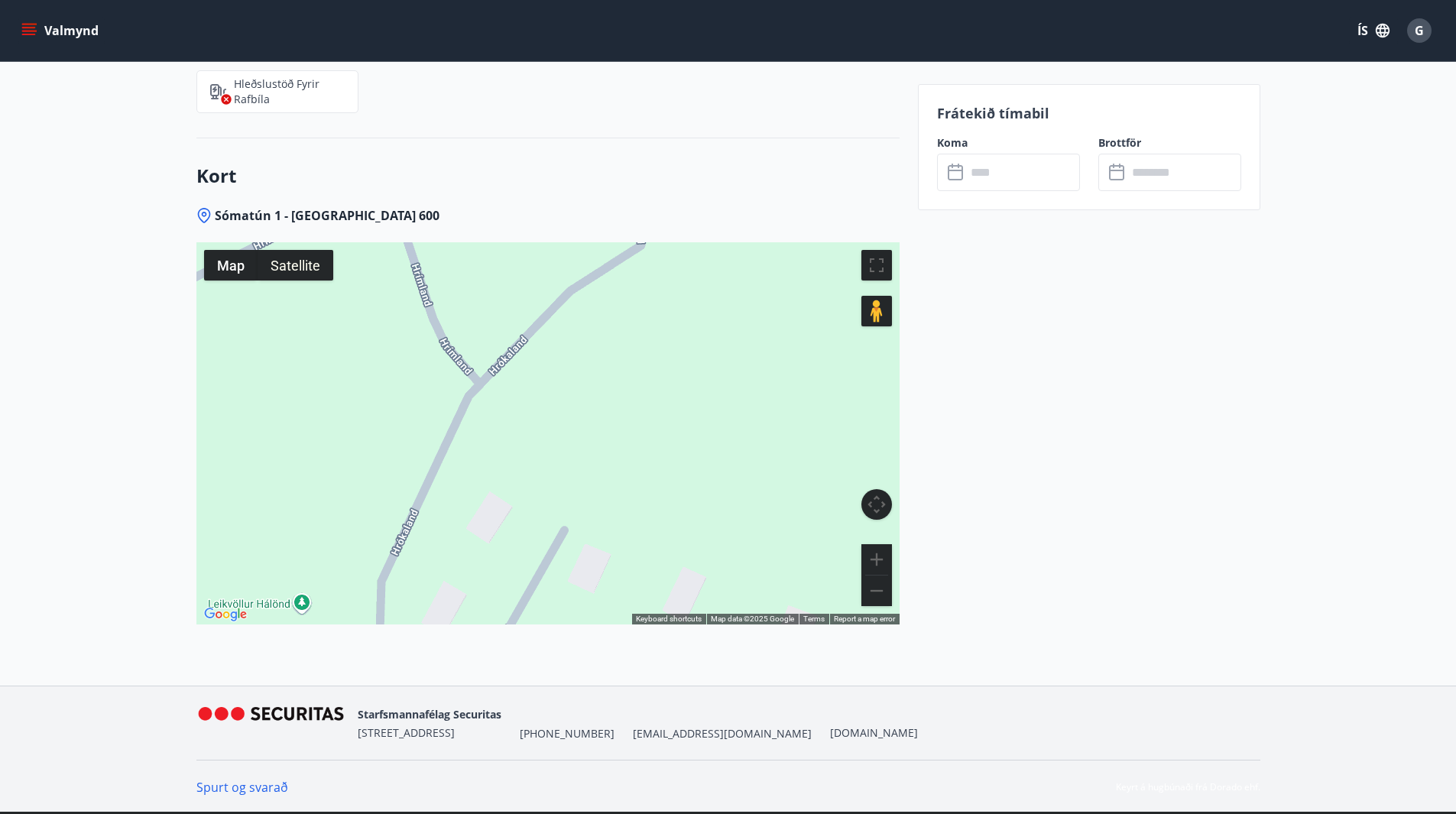
drag, startPoint x: 740, startPoint y: 483, endPoint x: 768, endPoint y: 451, distance: 42.5
click at [764, 451] on div at bounding box center [547, 433] width 703 height 382
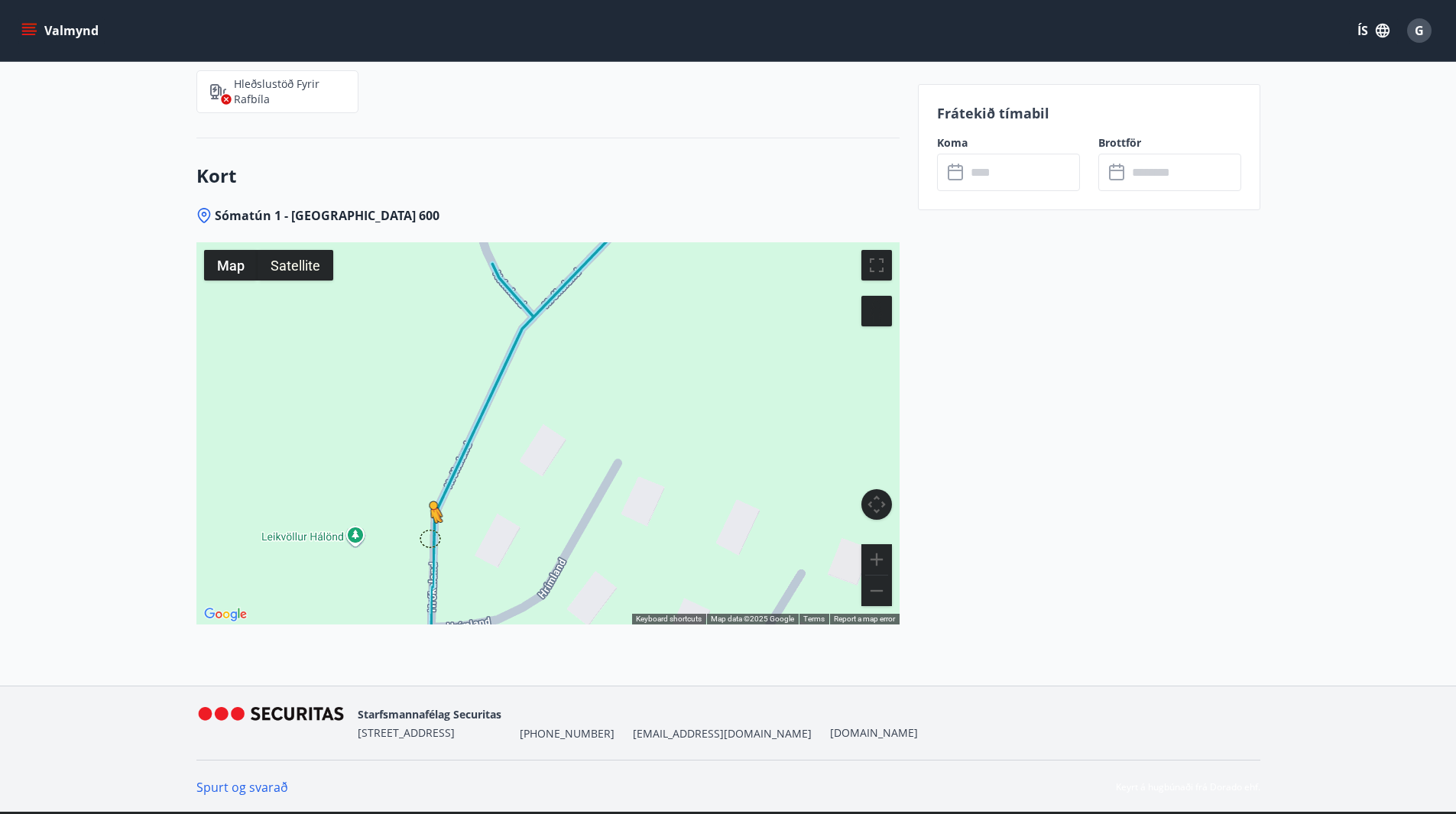
drag, startPoint x: 873, startPoint y: 312, endPoint x: 428, endPoint y: 538, distance: 499.1
click at [428, 538] on div "To activate drag with keyboard, press Alt + Enter. Once in keyboard drag state,…" at bounding box center [547, 433] width 703 height 382
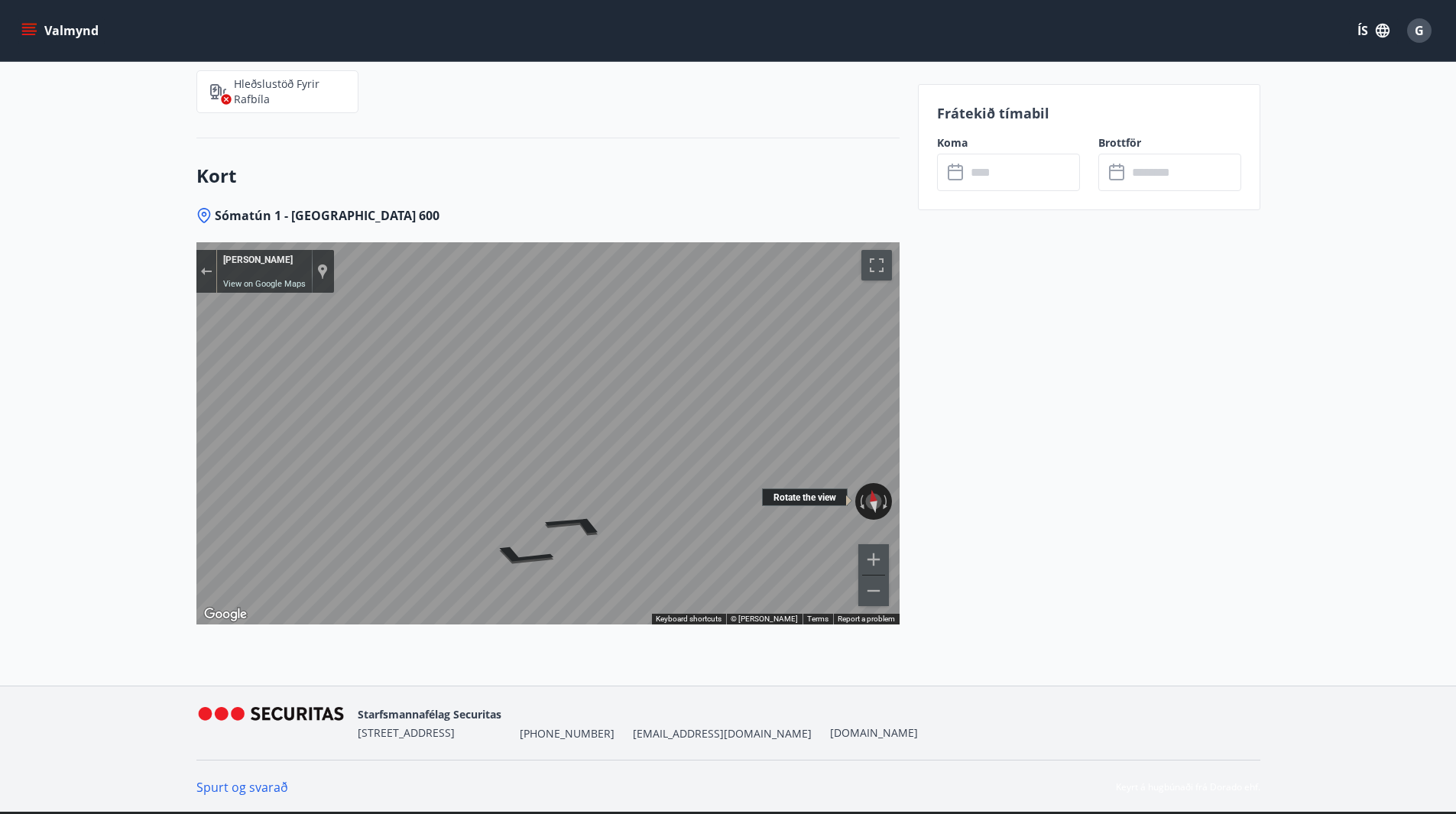
click at [805, 502] on div "Rotate the view" at bounding box center [804, 496] width 86 height 17
